Goal: Task Accomplishment & Management: Use online tool/utility

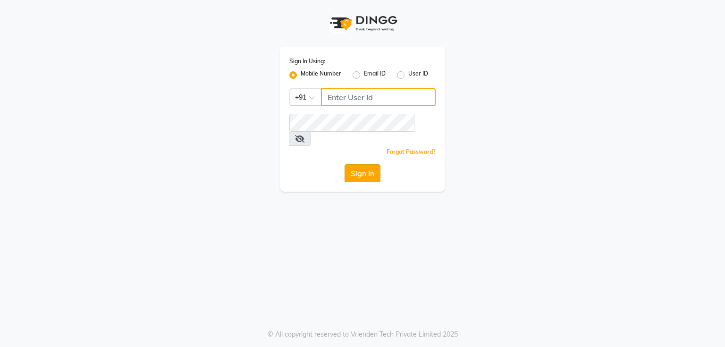
type input "7821053470"
click at [361, 164] on button "Sign In" at bounding box center [363, 173] width 36 height 18
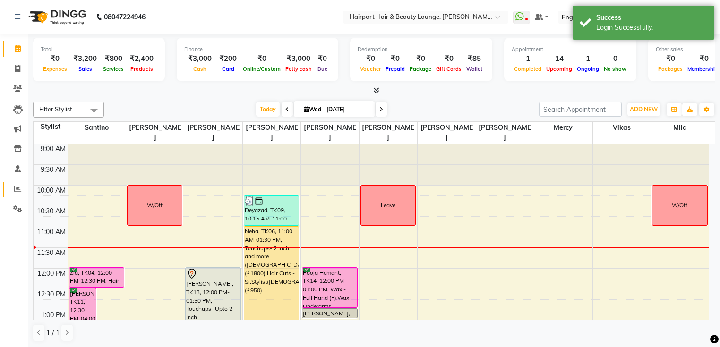
click at [17, 189] on icon at bounding box center [17, 189] width 7 height 7
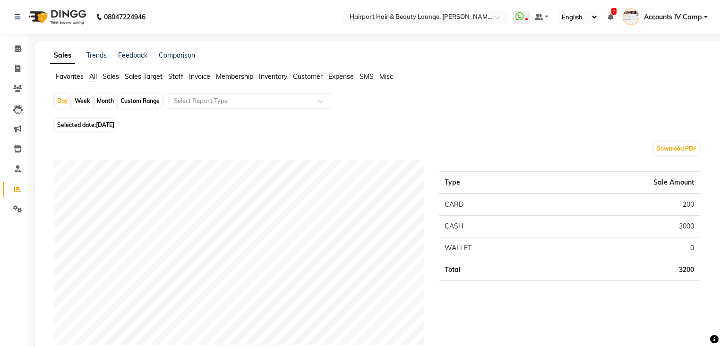
click at [175, 76] on span "Staff" at bounding box center [175, 76] width 15 height 9
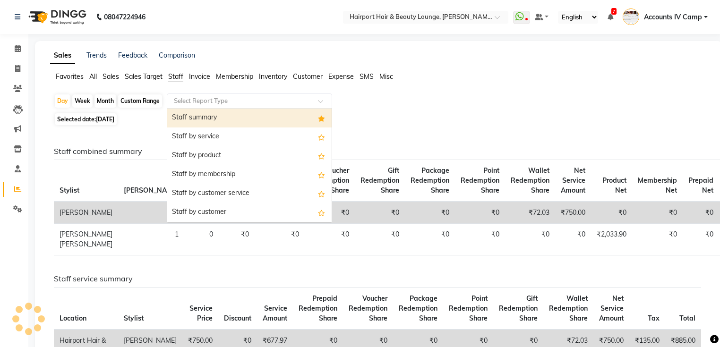
click at [240, 104] on input "text" at bounding box center [240, 100] width 136 height 9
click at [202, 117] on div "Staff summary" at bounding box center [249, 118] width 164 height 19
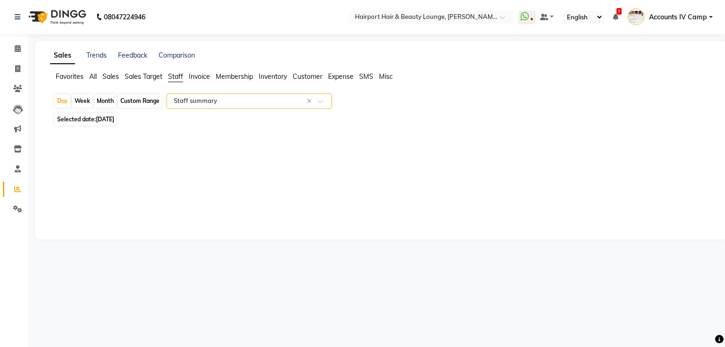
select select "full_report"
select select "csv"
click at [105, 101] on div "Month" at bounding box center [105, 100] width 22 height 13
select select "9"
select select "2025"
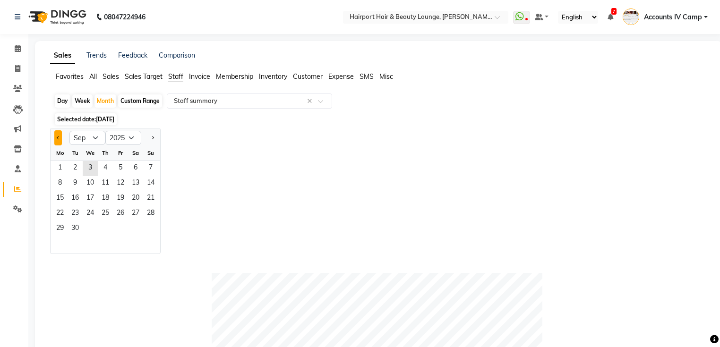
click at [55, 137] on button "Previous month" at bounding box center [58, 137] width 8 height 15
select select "8"
click at [119, 168] on span "1" at bounding box center [120, 168] width 15 height 15
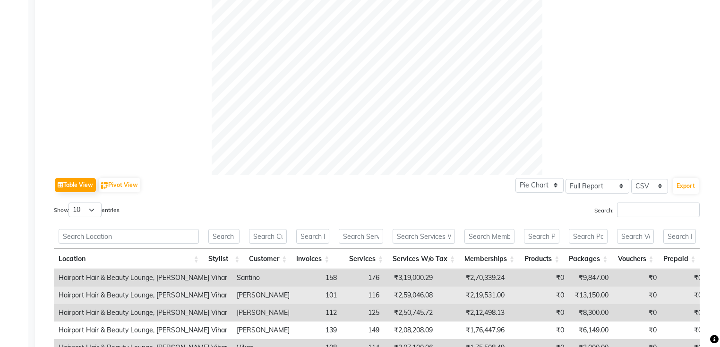
scroll to position [378, 0]
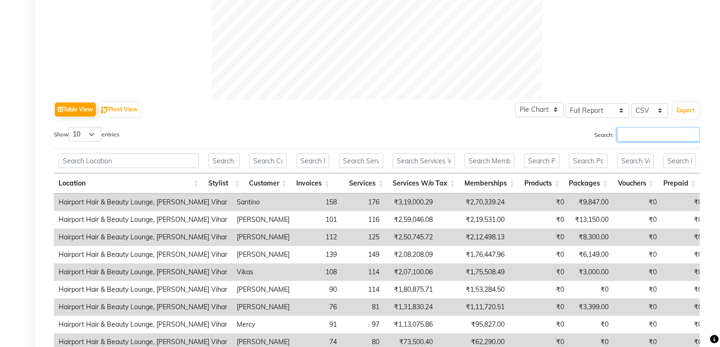
click at [645, 138] on input "Search:" at bounding box center [658, 134] width 83 height 15
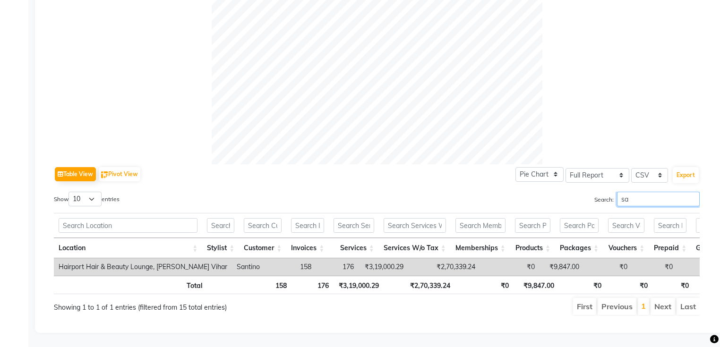
type input "s"
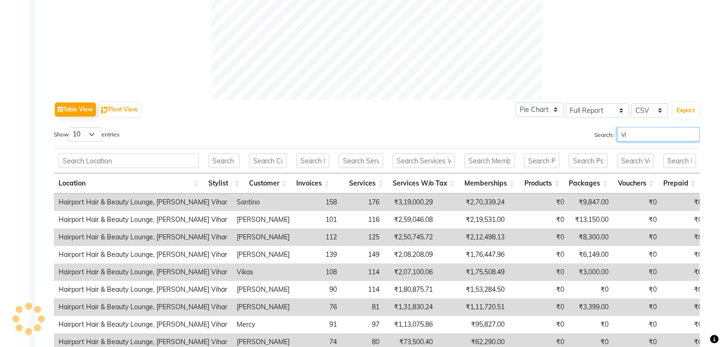
type input "v"
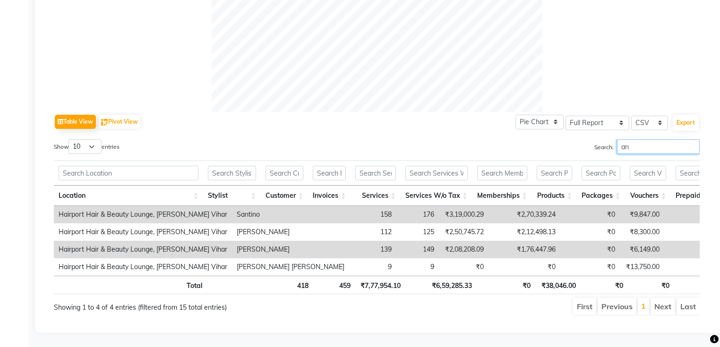
scroll to position [376, 0]
type input "a"
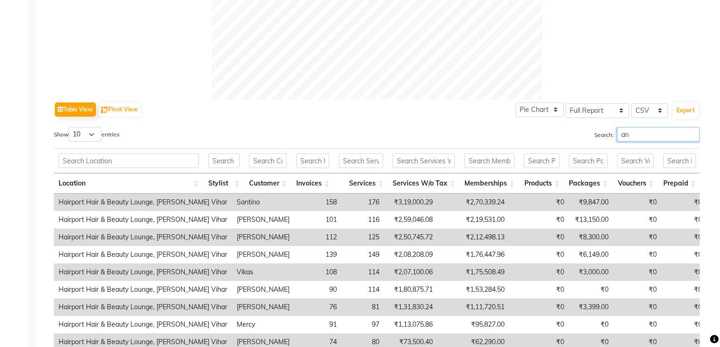
scroll to position [323, 0]
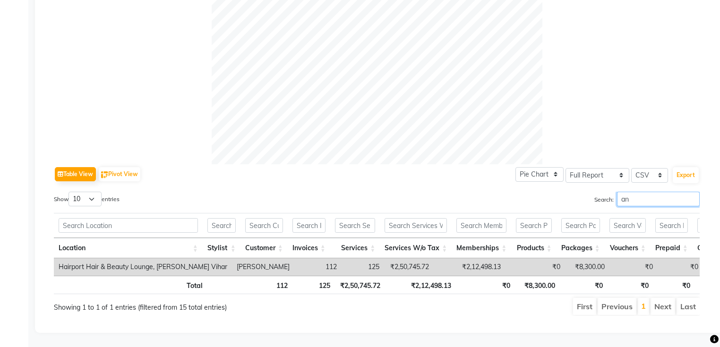
type input "a"
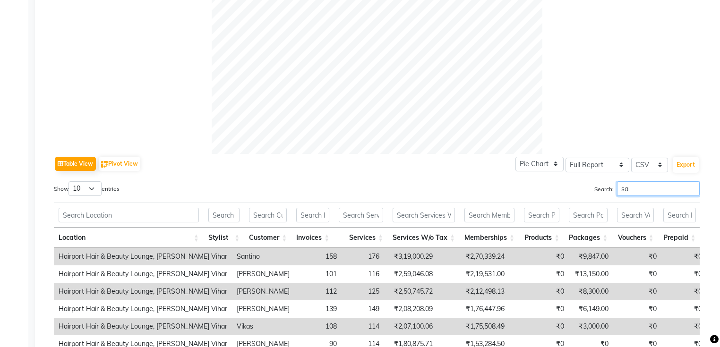
scroll to position [378, 0]
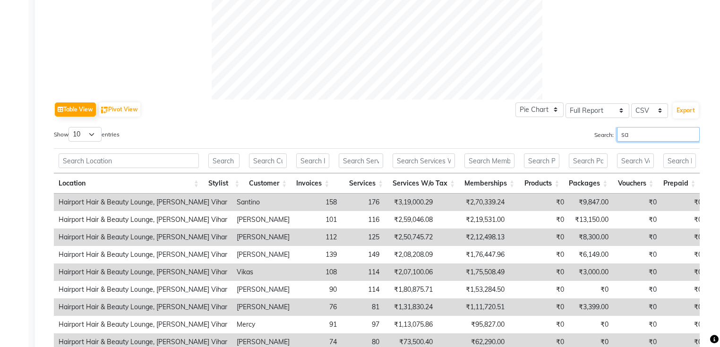
type input "s"
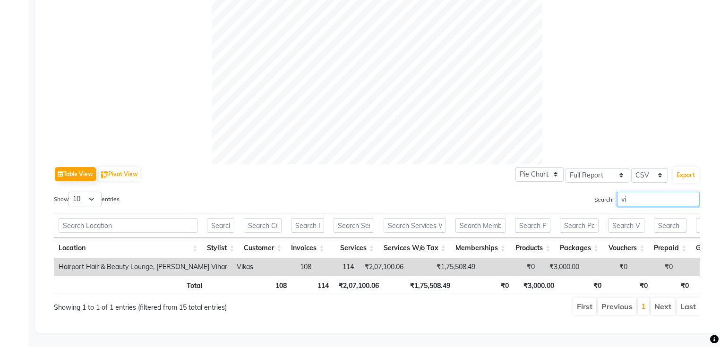
type input "v"
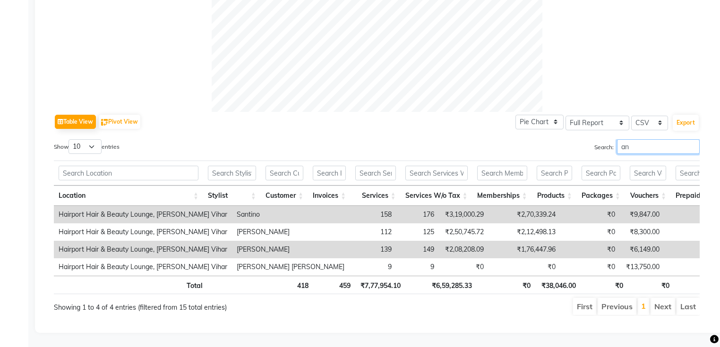
type input "a"
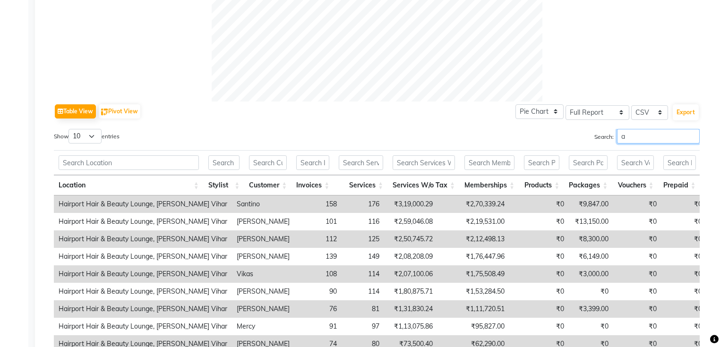
scroll to position [378, 0]
